Goal: Task Accomplishment & Management: Complete application form

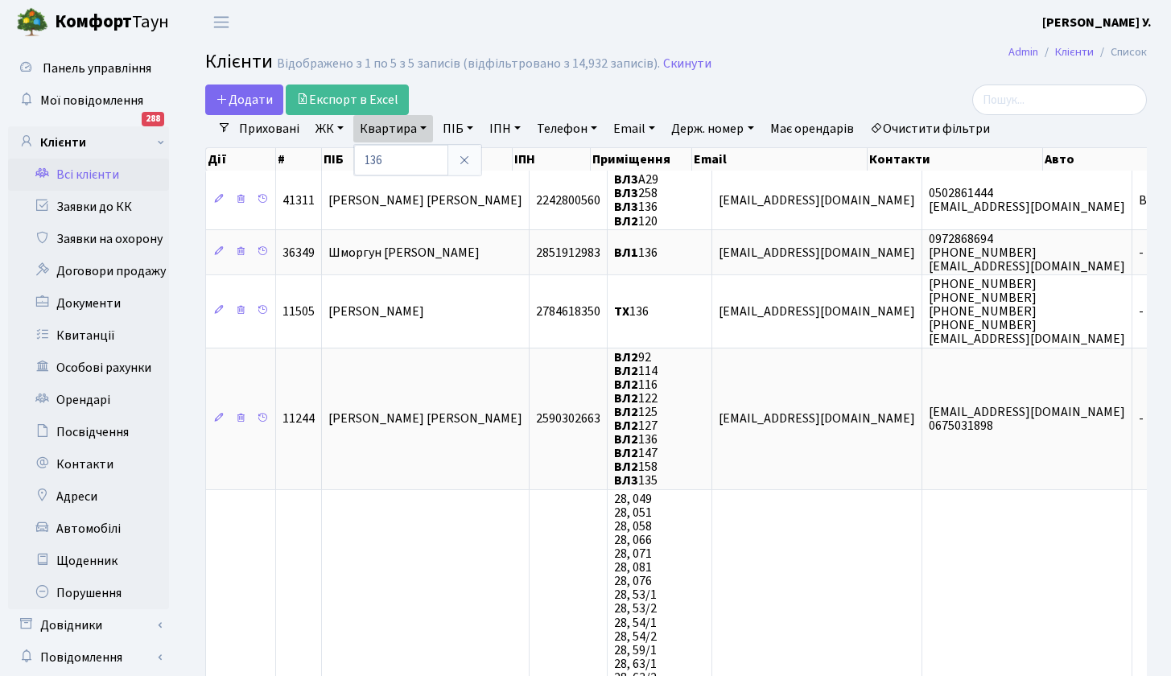
select select "25"
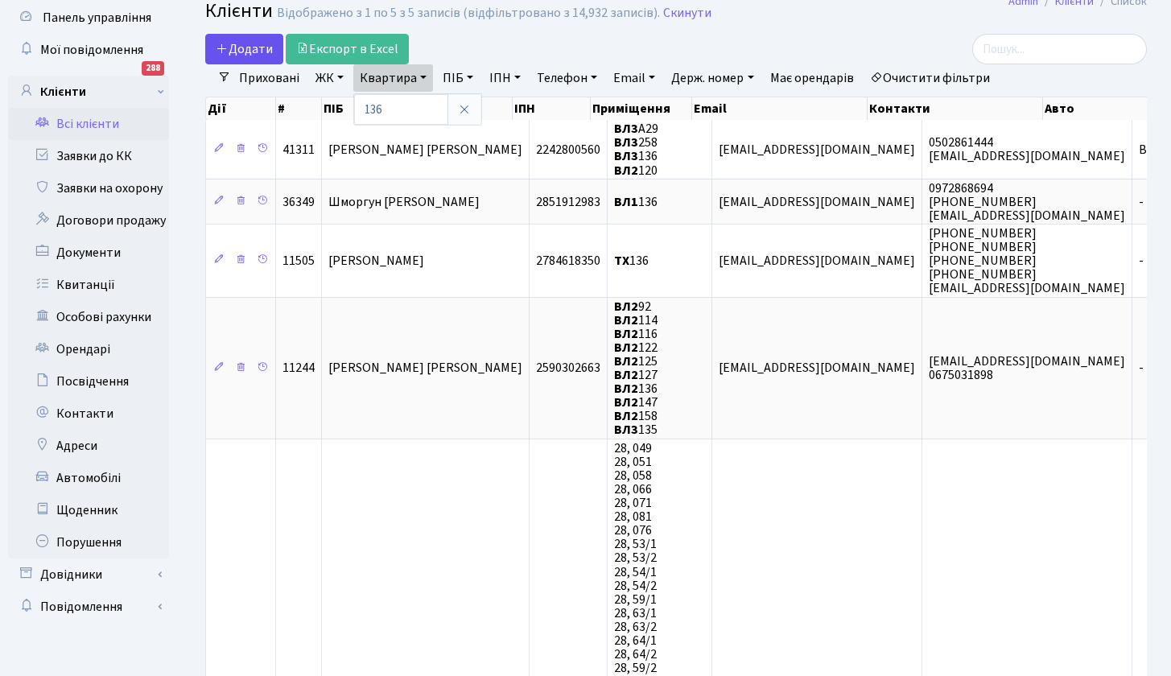
click at [254, 54] on span "Додати" at bounding box center [244, 49] width 57 height 18
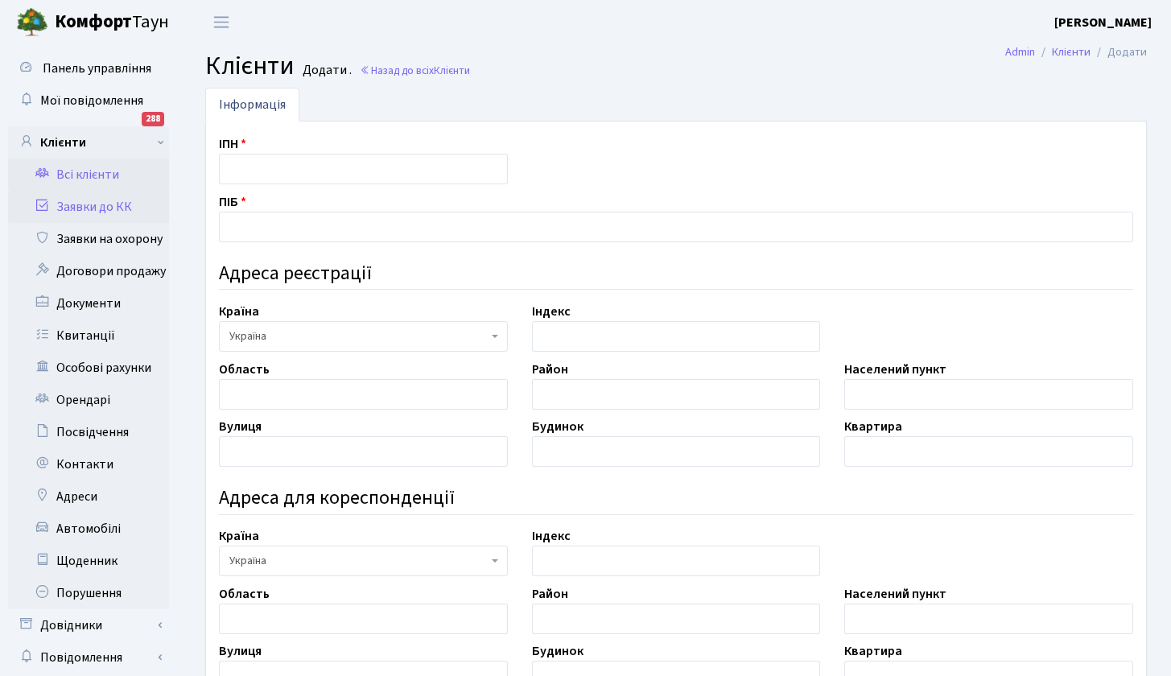
click at [77, 202] on link "Заявки до КК" at bounding box center [88, 207] width 161 height 32
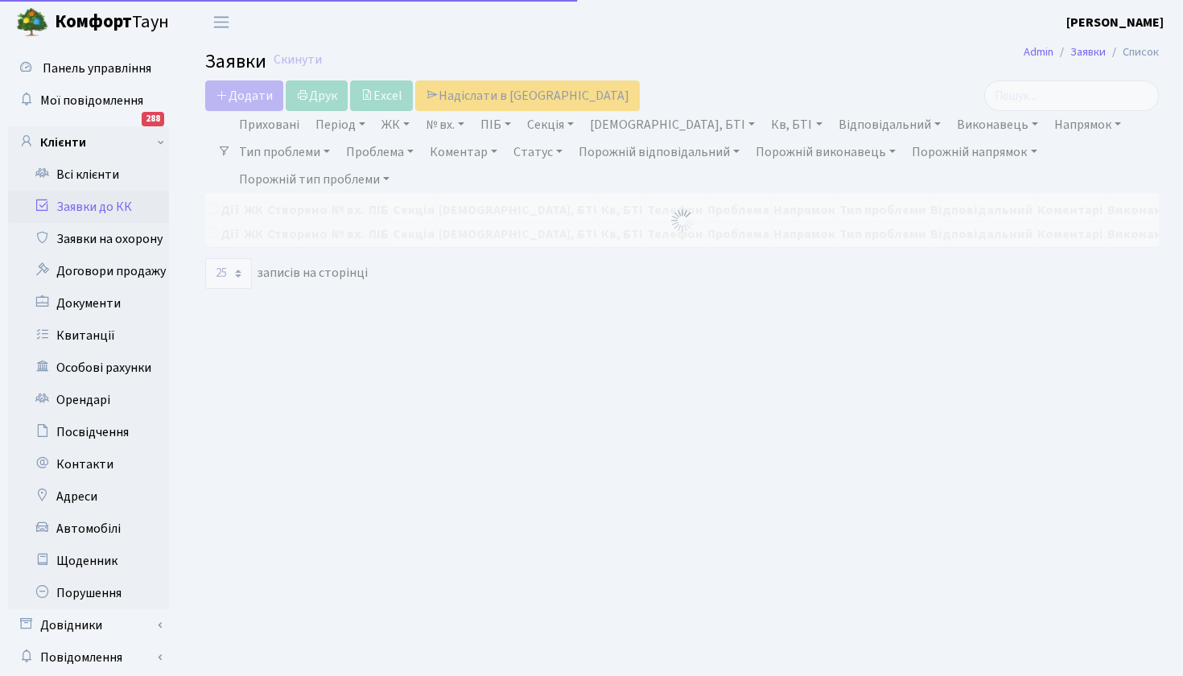
select select "25"
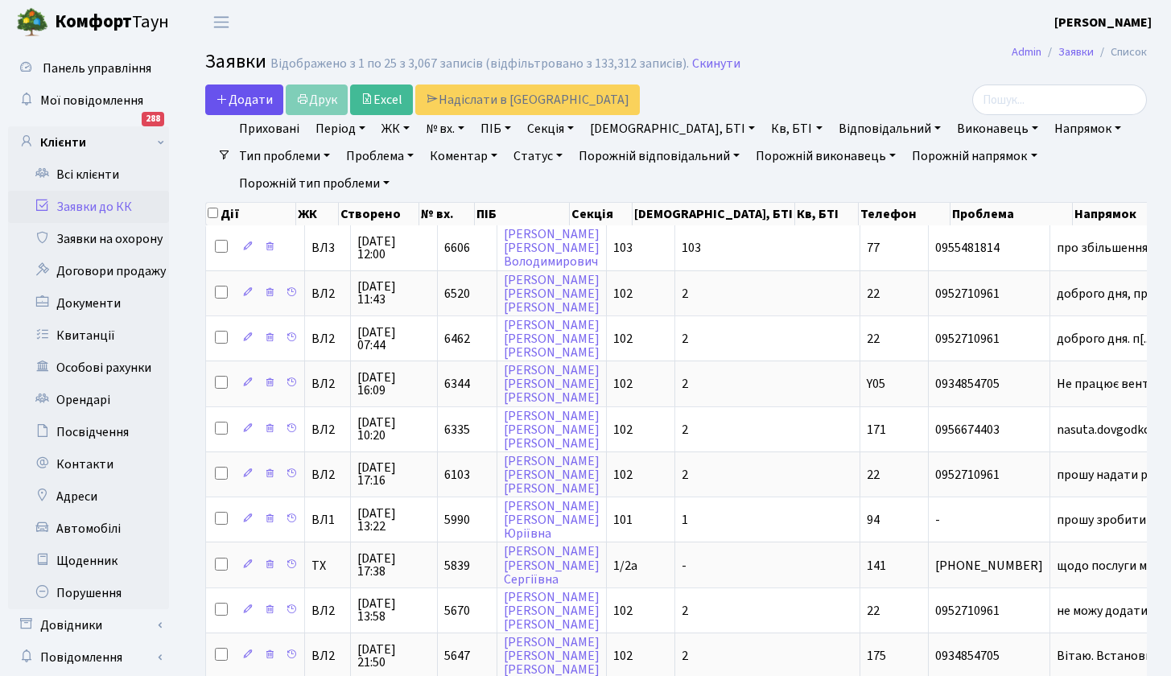
click at [249, 97] on span "Додати" at bounding box center [244, 100] width 57 height 18
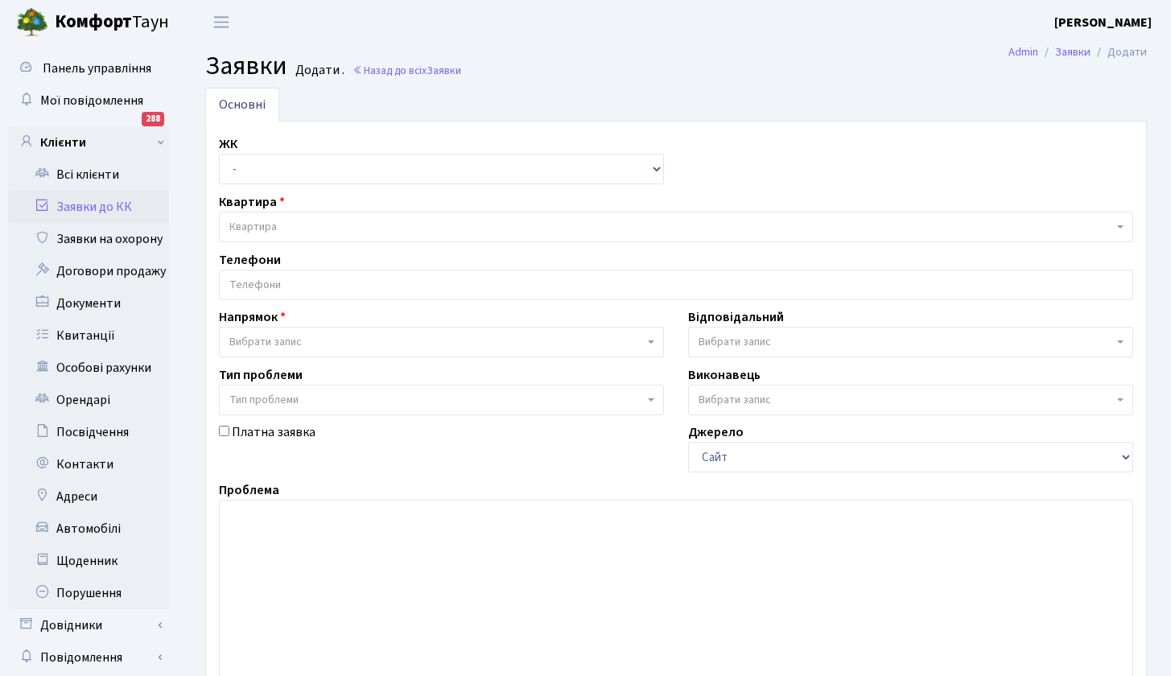
click at [311, 336] on span "Вибрати запис" at bounding box center [436, 342] width 414 height 16
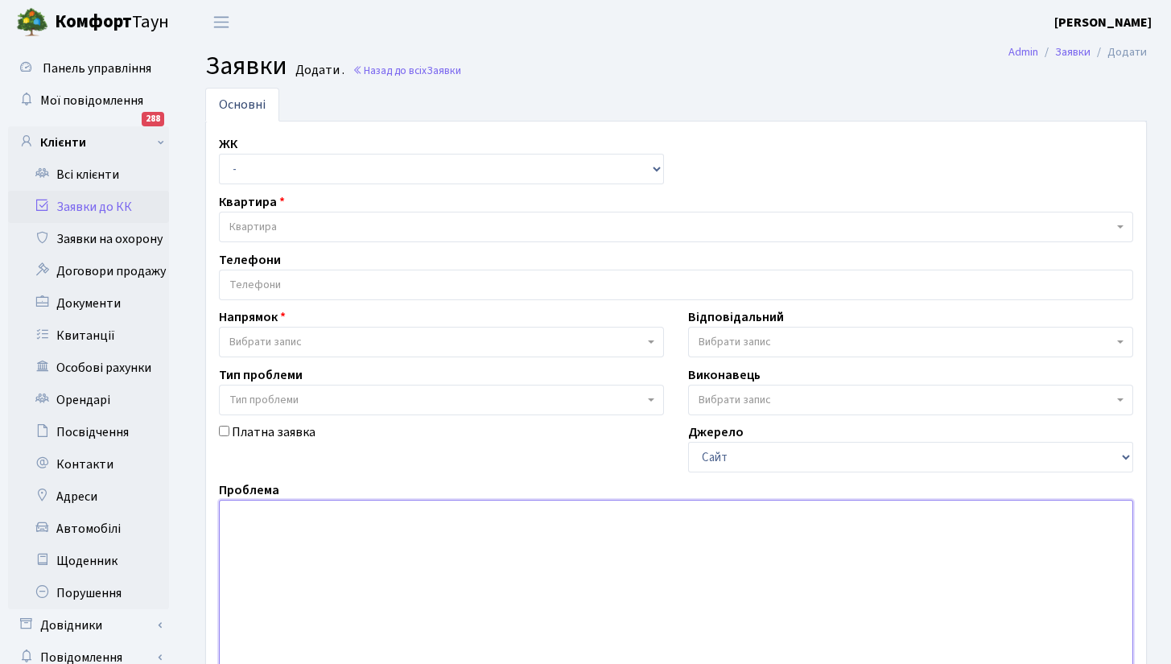
scroll to position [28, 0]
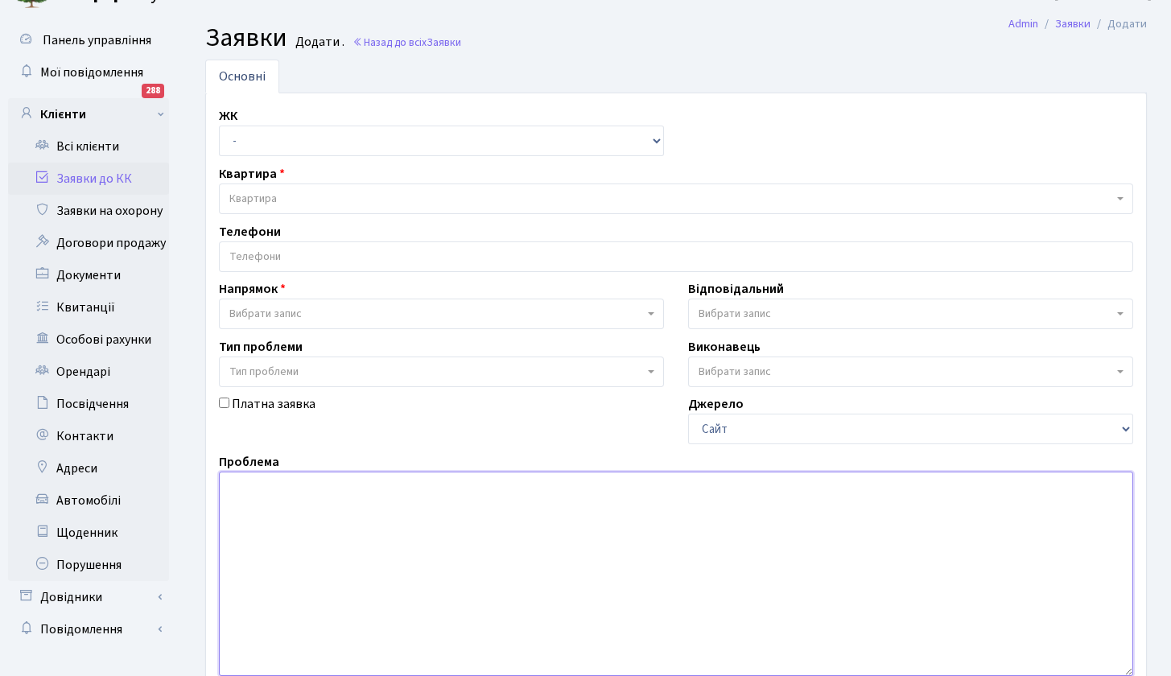
click at [822, 612] on textarea at bounding box center [676, 574] width 914 height 204
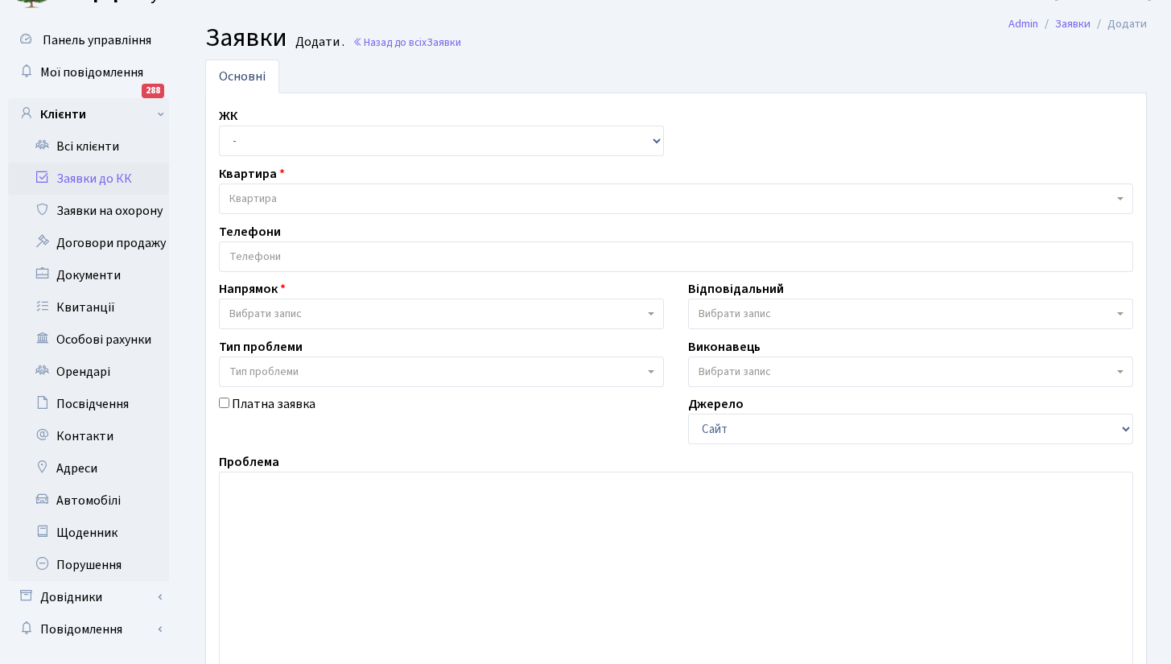
click at [823, 315] on span "Вибрати запис" at bounding box center [905, 314] width 414 height 16
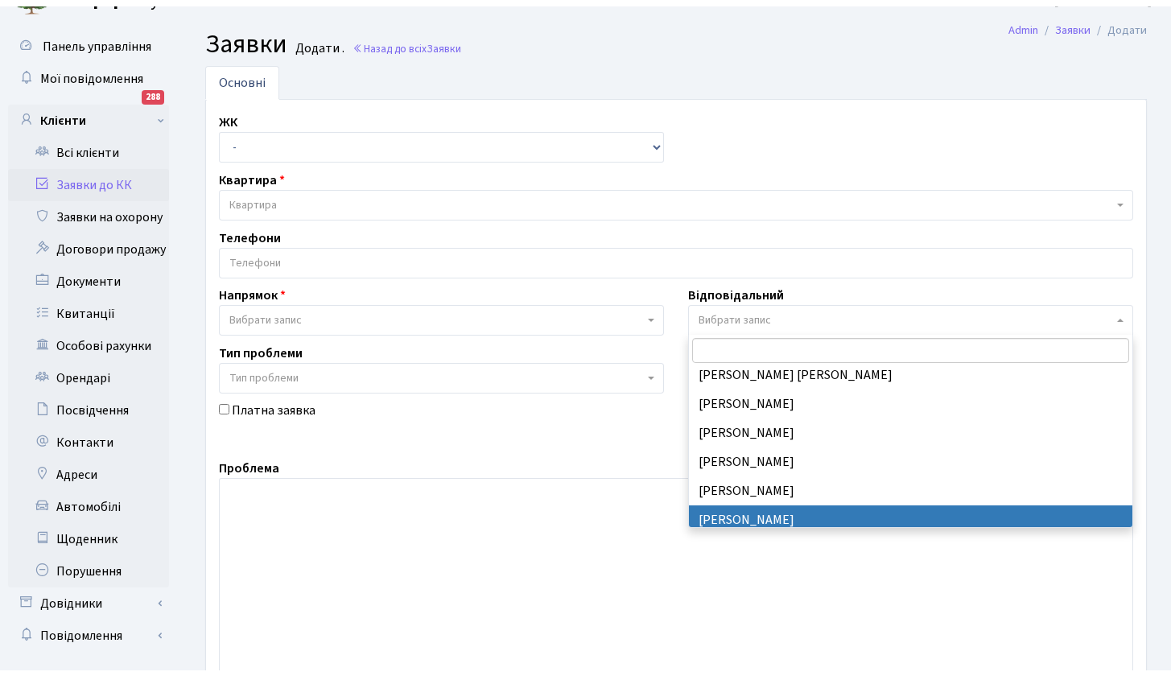
scroll to position [131, 0]
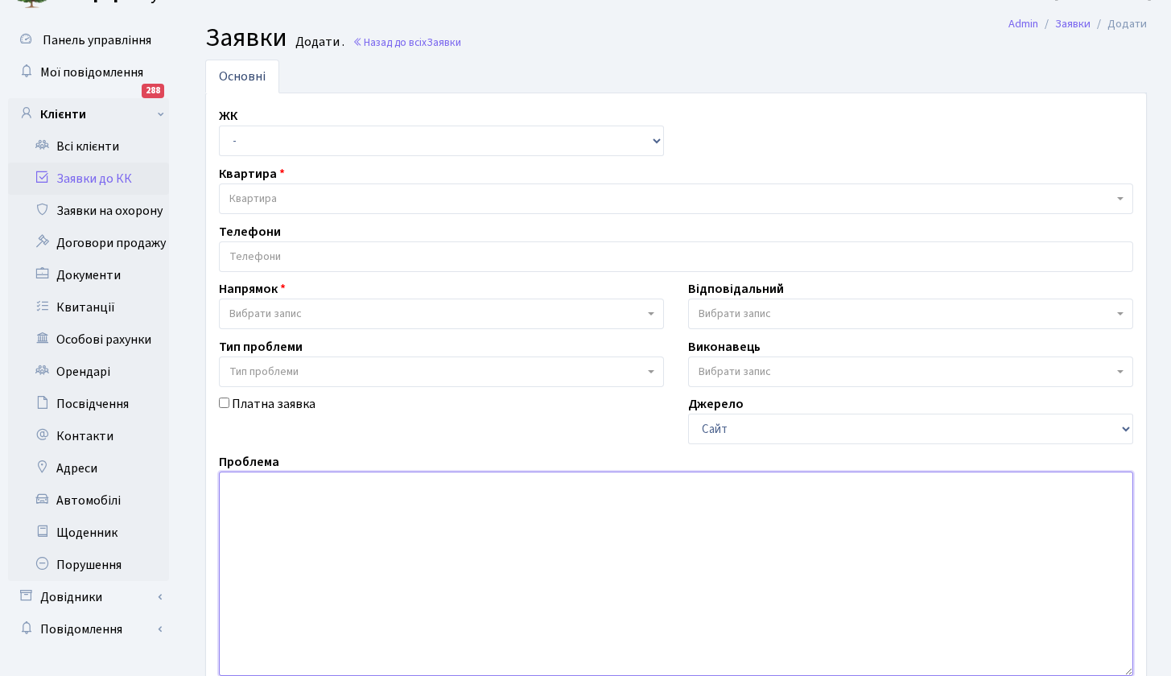
click at [785, 580] on textarea at bounding box center [676, 574] width 914 height 204
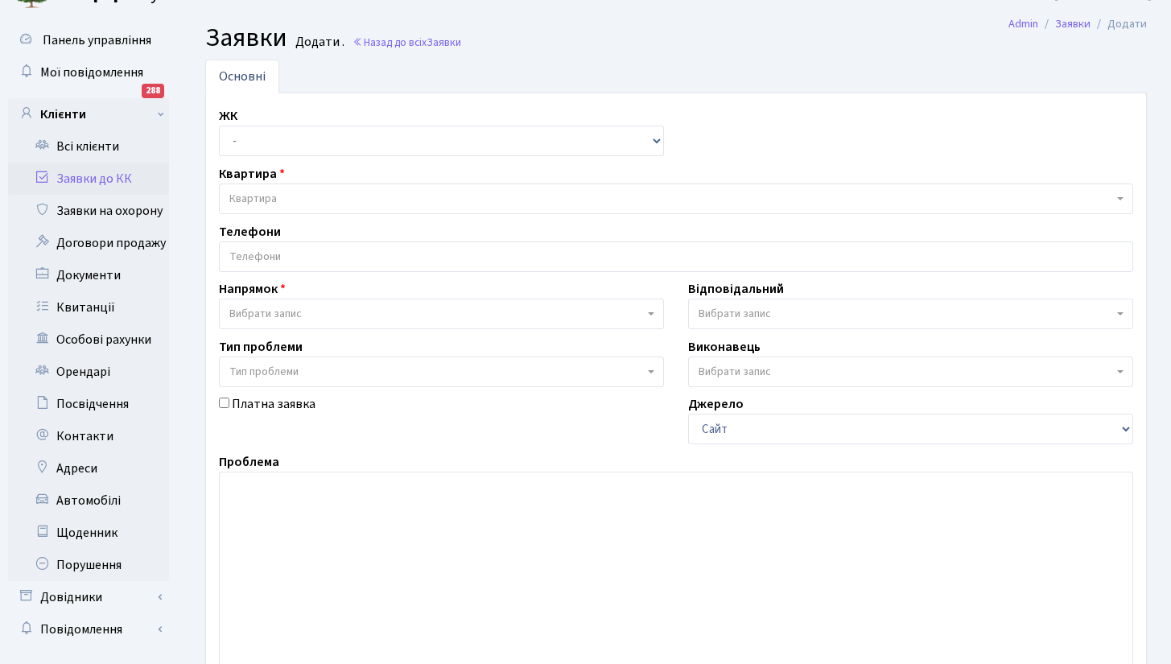
click at [779, 369] on span "Вибрати запис" at bounding box center [905, 372] width 414 height 16
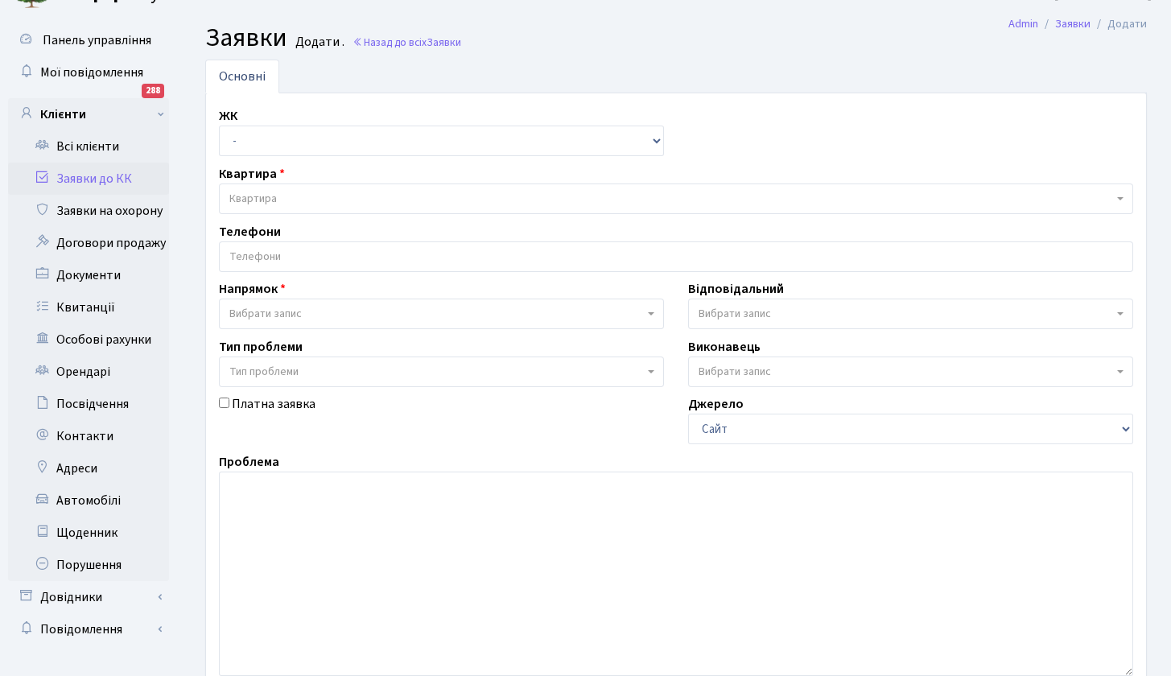
click at [779, 369] on span "Вибрати запис" at bounding box center [905, 372] width 414 height 16
click at [431, 517] on textarea at bounding box center [676, 574] width 914 height 204
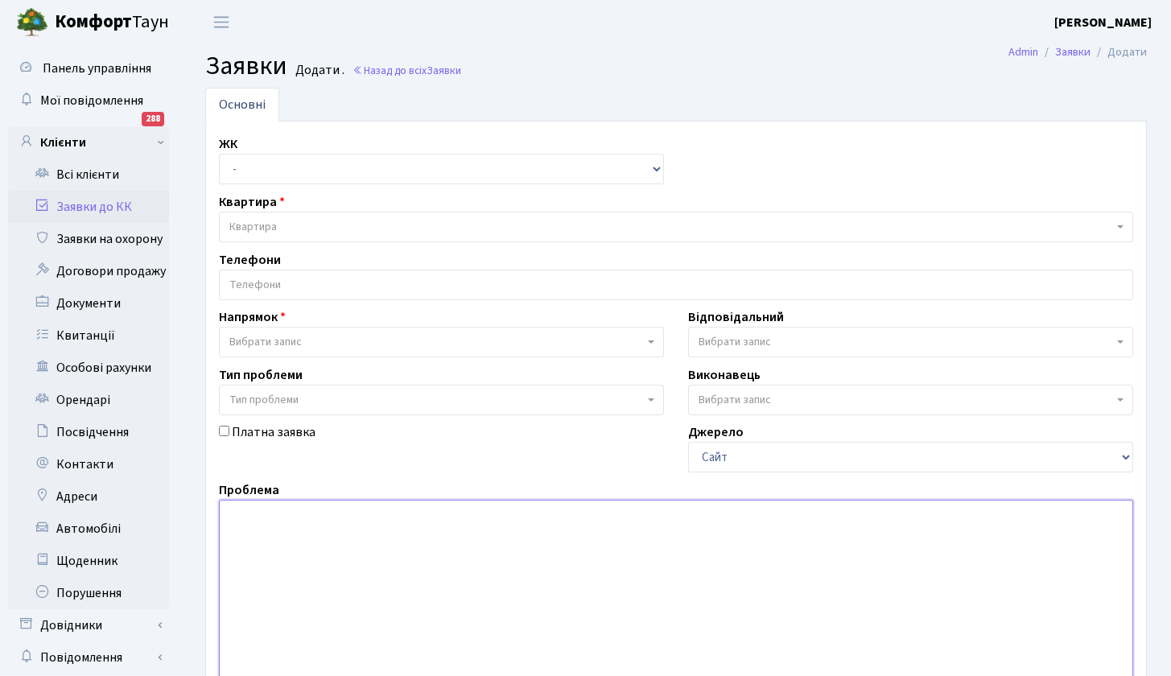
scroll to position [198, 0]
